Goal: Transaction & Acquisition: Obtain resource

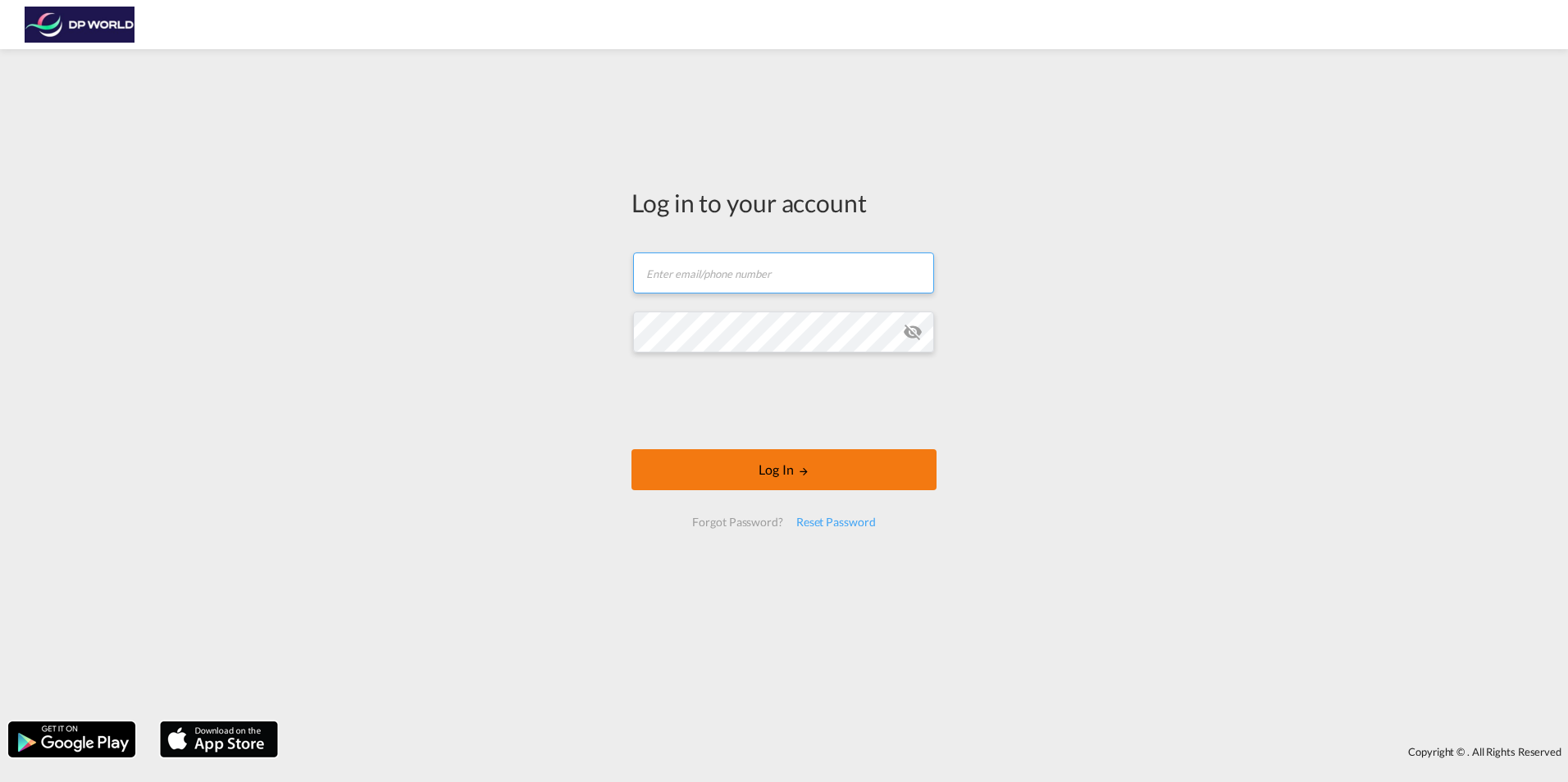
type input "[EMAIL_ADDRESS][DOMAIN_NAME]"
click at [722, 466] on button "Log In" at bounding box center [784, 470] width 305 height 41
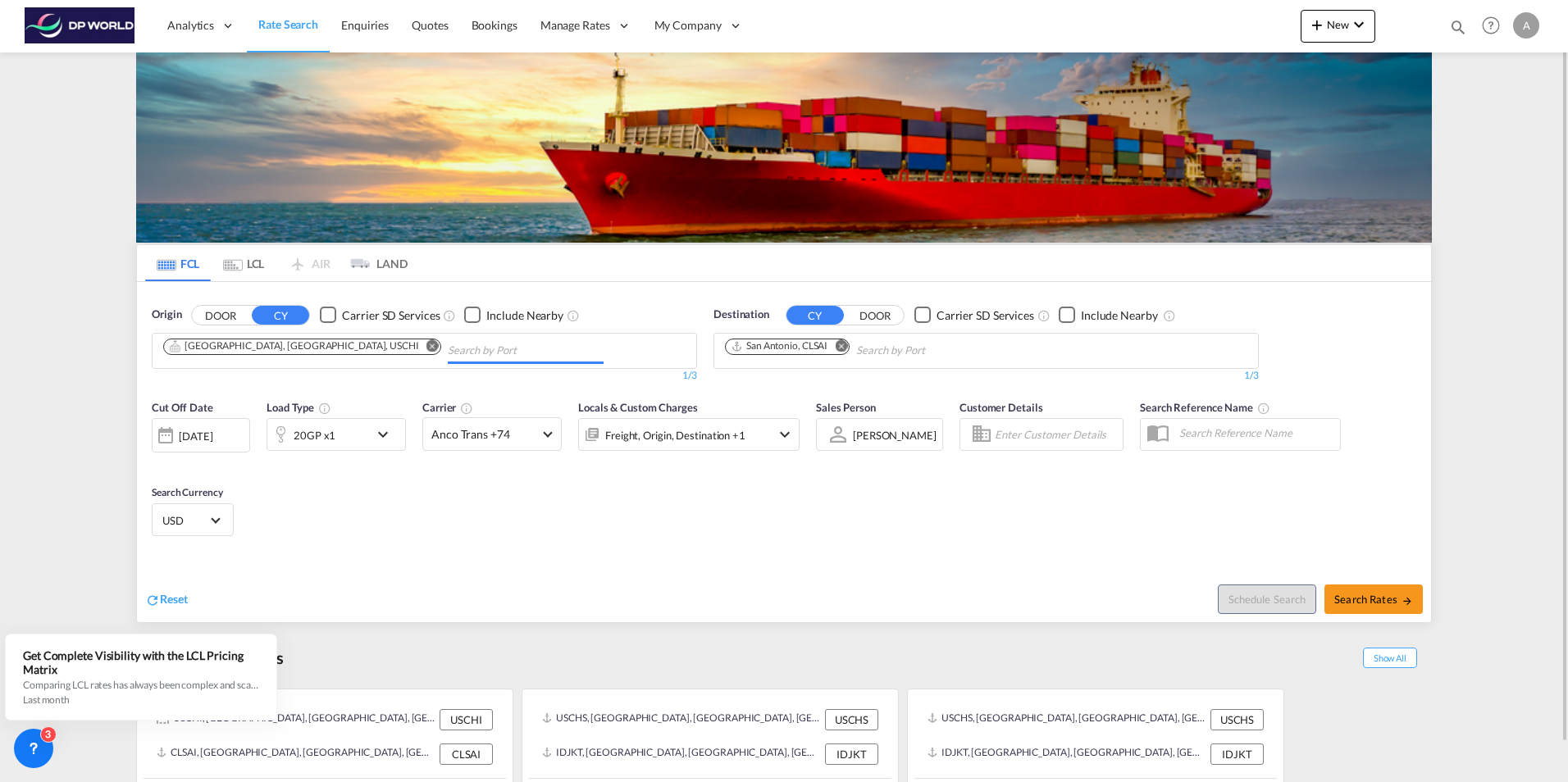
click at [448, 344] on input "Chips input." at bounding box center [526, 351] width 156 height 26
click at [426, 348] on md-icon "Remove" at bounding box center [432, 345] width 12 height 12
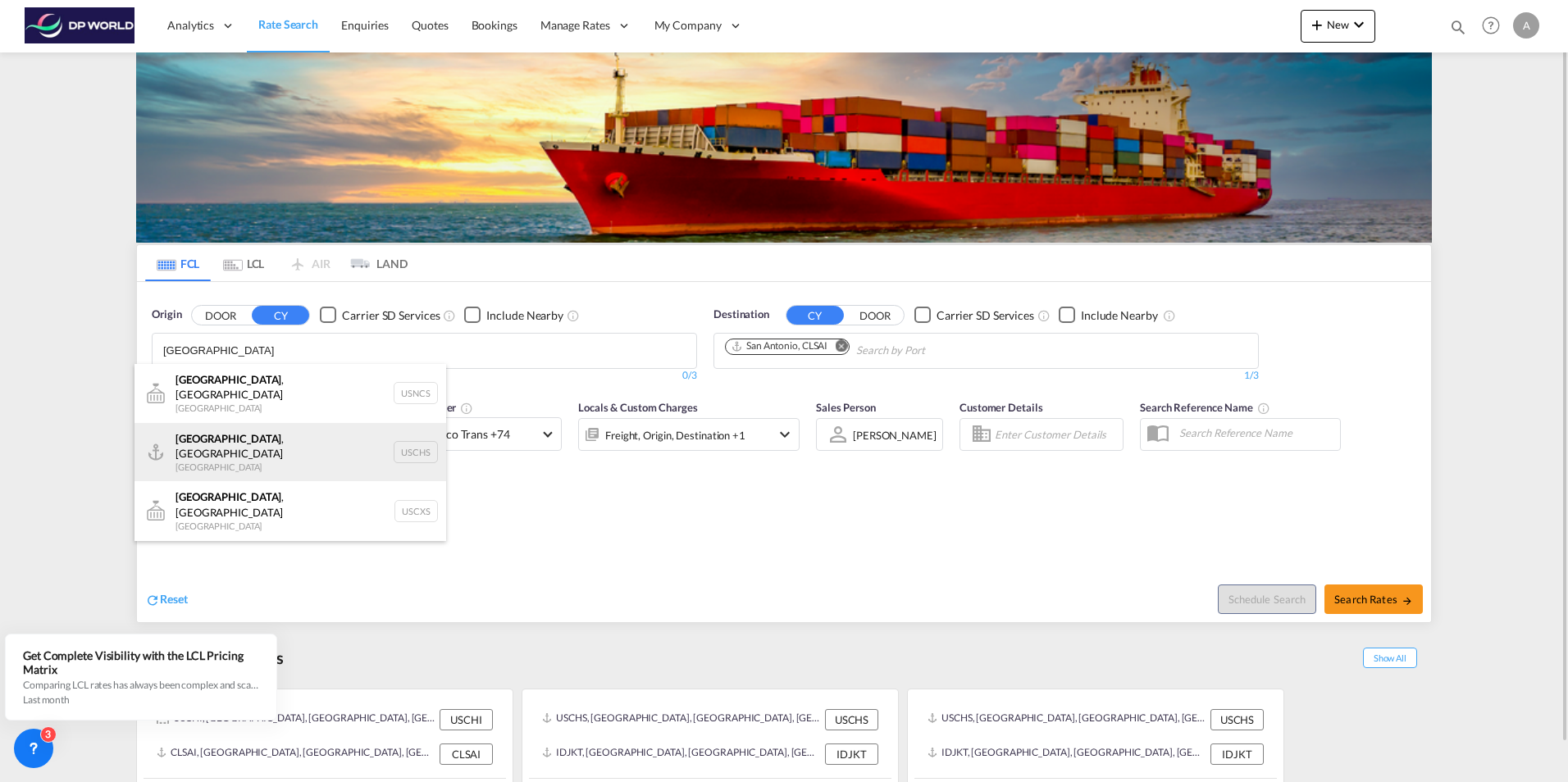
type input "[GEOGRAPHIC_DATA]"
click at [257, 437] on div "[GEOGRAPHIC_DATA] , [GEOGRAPHIC_DATA] United States USCHS" at bounding box center [290, 452] width 312 height 59
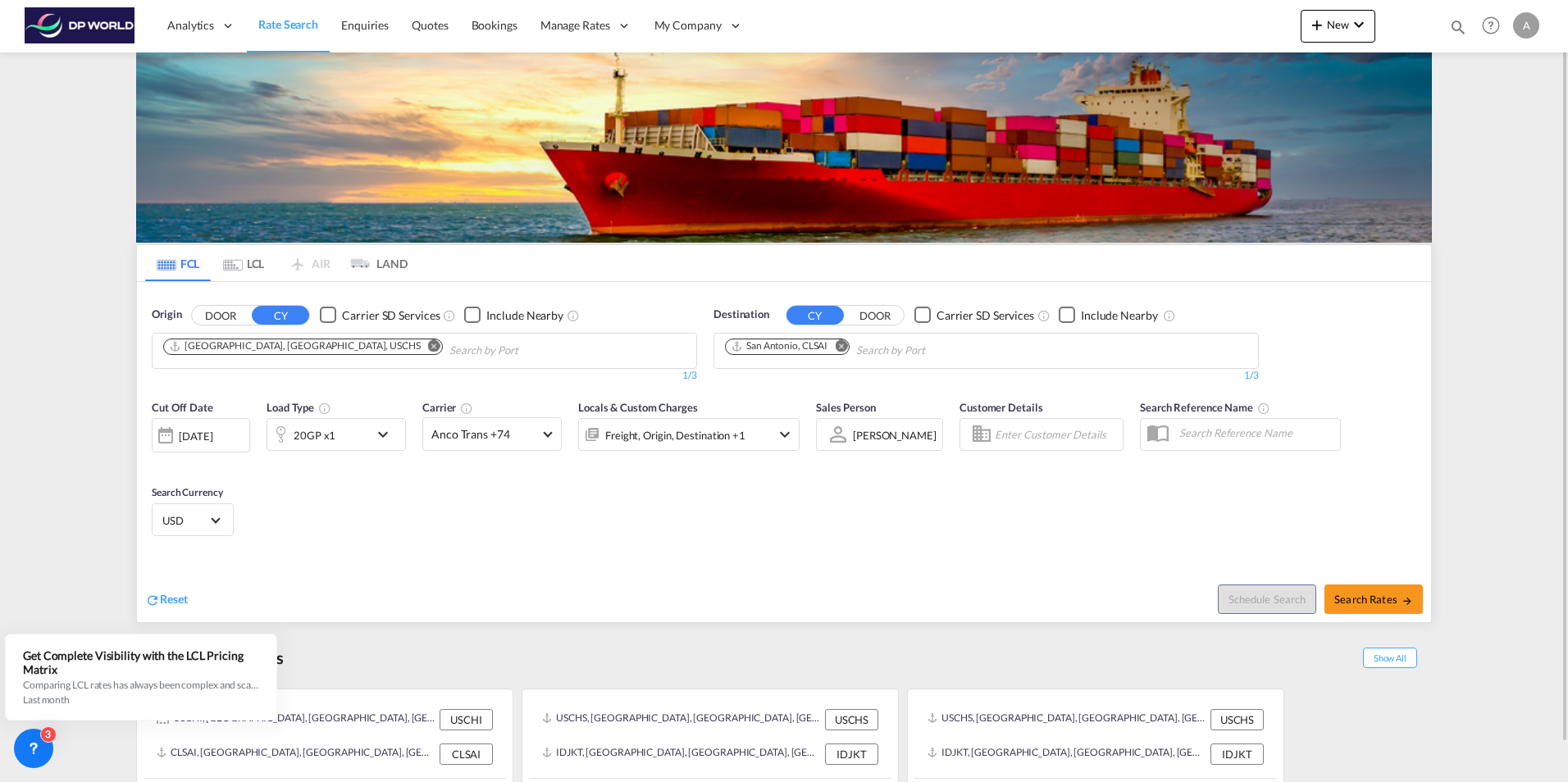
click at [842, 348] on md-icon "Remove" at bounding box center [841, 345] width 12 height 12
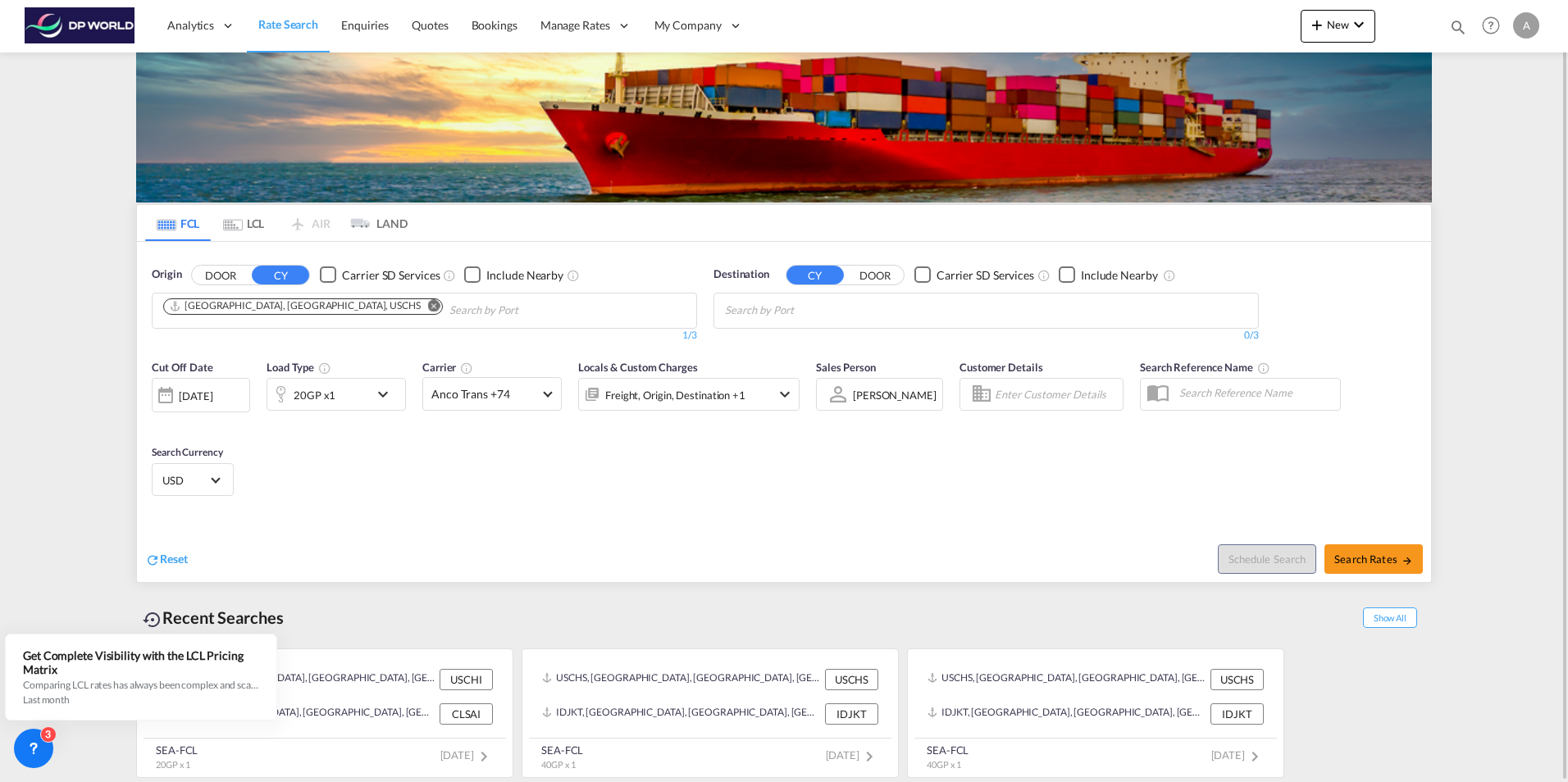
click at [769, 301] on body "Analytics Reports Dashboard Rate Search Enquiries Quotes Bookings" at bounding box center [784, 391] width 1568 height 782
type input "nhava sheva"
click at [954, 340] on div "[PERSON_NAME] ( [GEOGRAPHIC_DATA] ) [GEOGRAPHIC_DATA] [GEOGRAPHIC_DATA]" at bounding box center [852, 353] width 312 height 59
click at [1350, 554] on span "Search Rates" at bounding box center [1374, 559] width 79 height 13
type input "USCHS to INNSA / [DATE]"
